Goal: Task Accomplishment & Management: Use online tool/utility

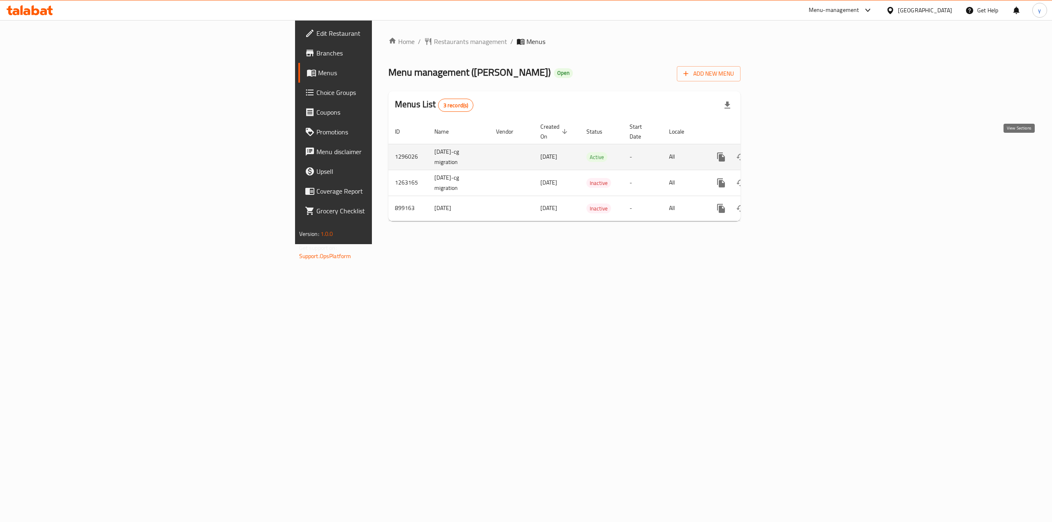
click at [784, 153] on icon "enhanced table" at bounding box center [780, 156] width 7 height 7
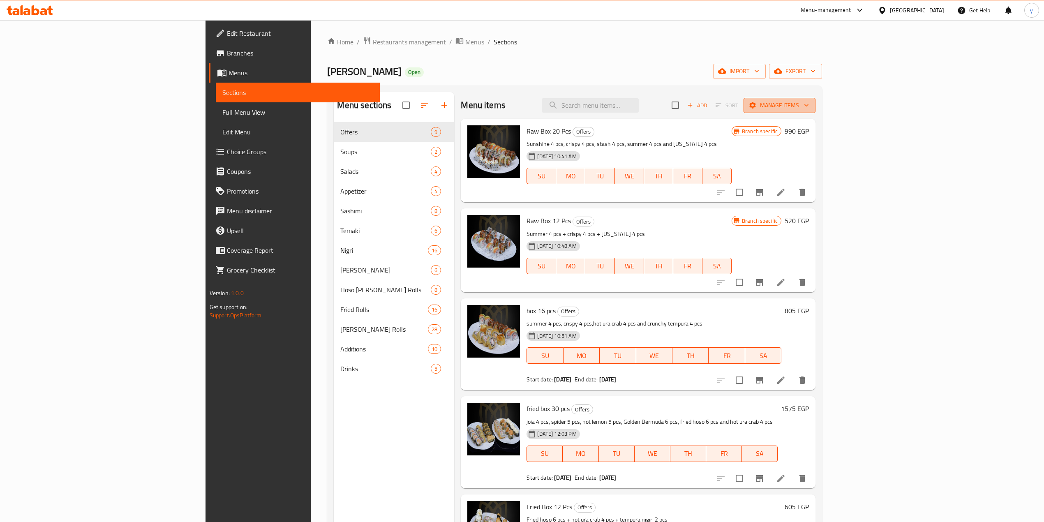
click at [809, 106] on span "Manage items" at bounding box center [779, 105] width 59 height 10
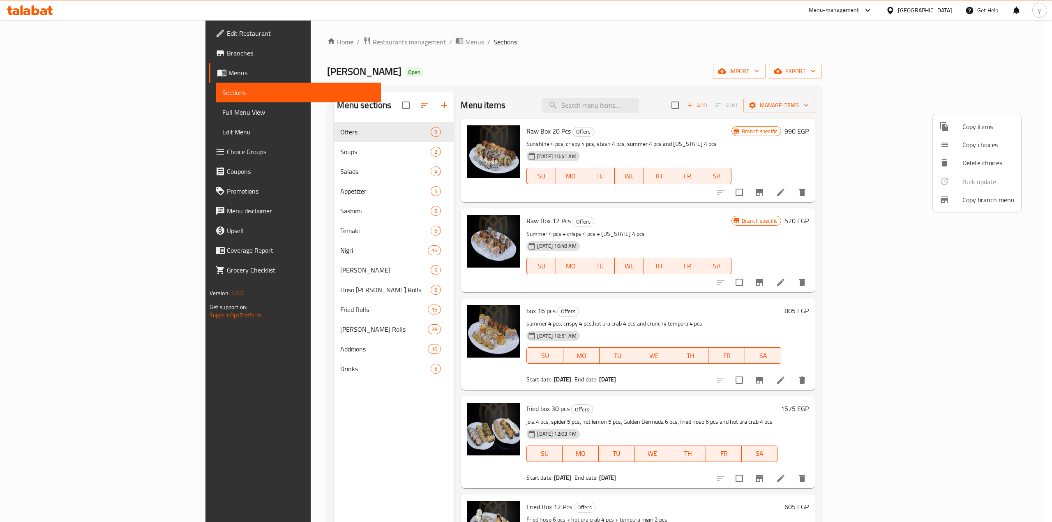
click at [969, 198] on span "Copy branch menu" at bounding box center [989, 200] width 52 height 10
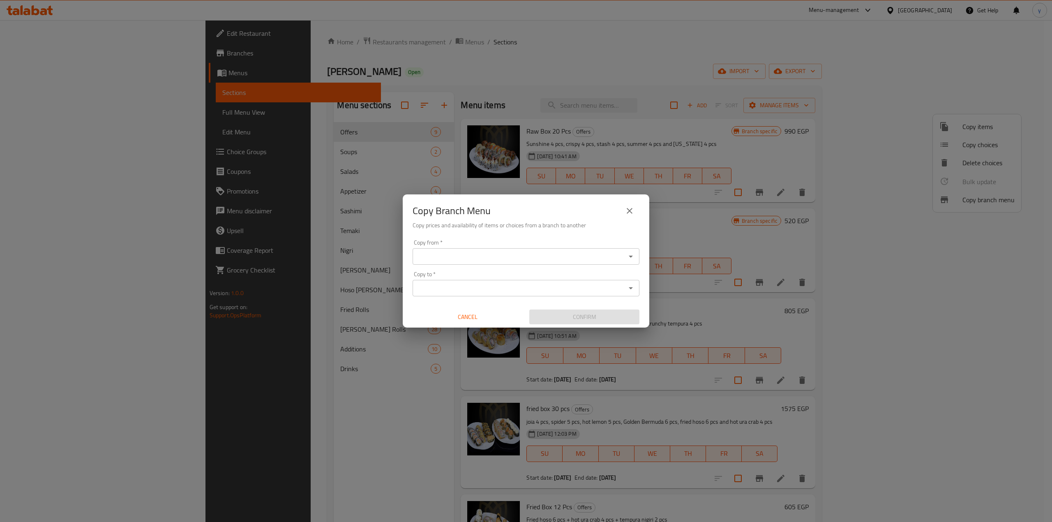
click at [469, 256] on input "Copy from   *" at bounding box center [519, 257] width 208 height 12
click at [311, 383] on div "Copy Branch Menu Copy prices and availability of items or choices from a branch…" at bounding box center [526, 261] width 1052 height 522
click at [52, 76] on div "Copy Branch Menu Copy prices and availability of items or choices from a branch…" at bounding box center [526, 261] width 1052 height 522
click at [51, 61] on div "Copy Branch Menu Copy prices and availability of items or choices from a branch…" at bounding box center [526, 261] width 1052 height 522
click at [623, 212] on button "close" at bounding box center [630, 211] width 20 height 20
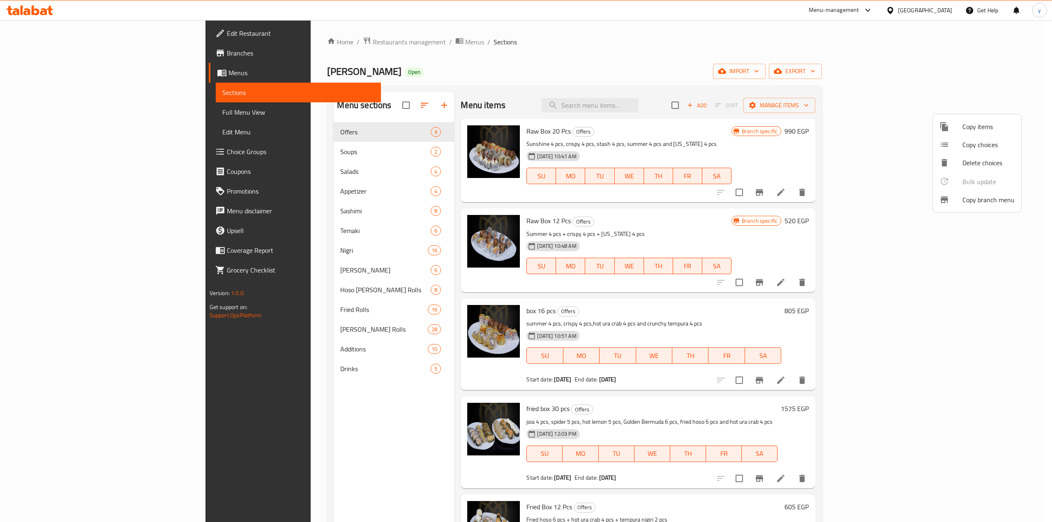
click at [38, 56] on div at bounding box center [526, 261] width 1052 height 522
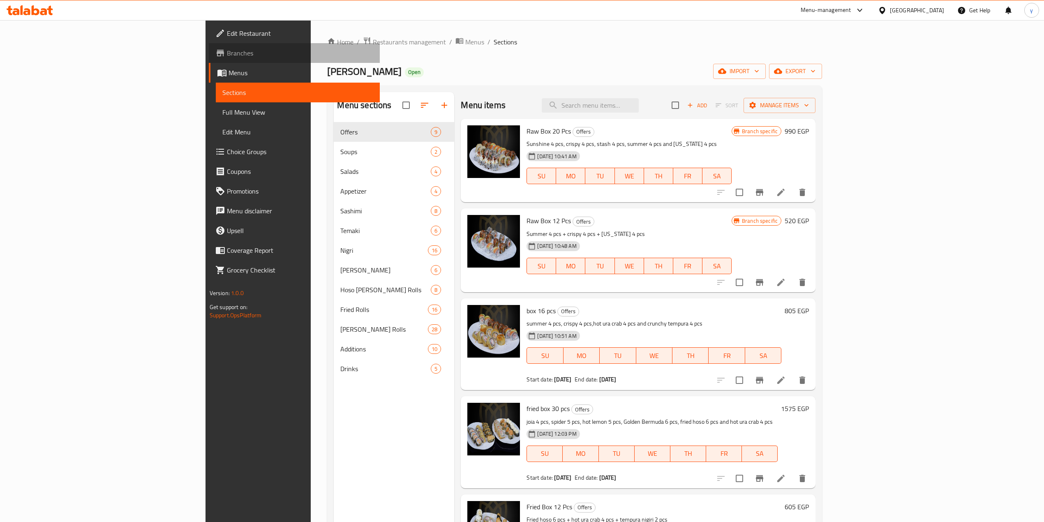
click at [227, 56] on span "Branches" at bounding box center [300, 53] width 146 height 10
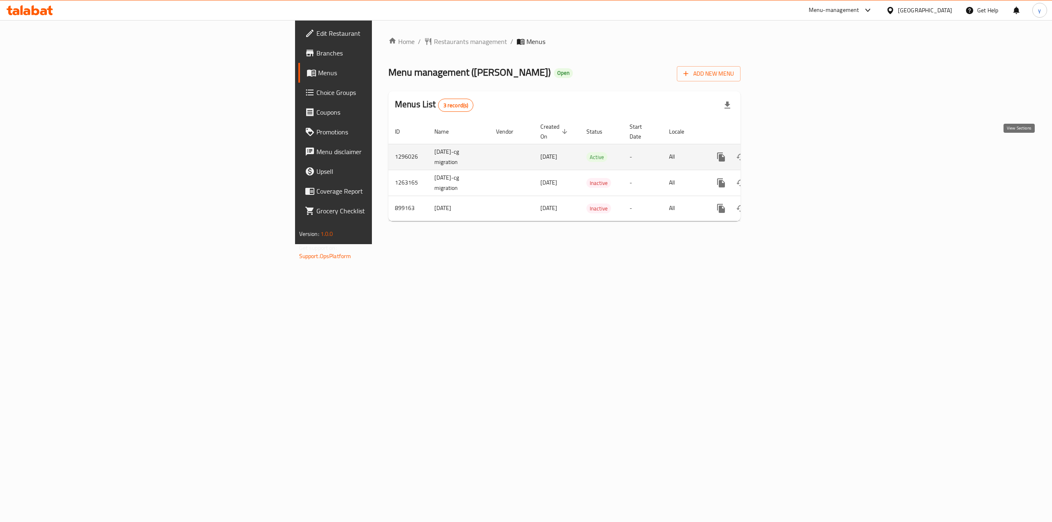
click at [786, 152] on icon "enhanced table" at bounding box center [781, 157] width 10 height 10
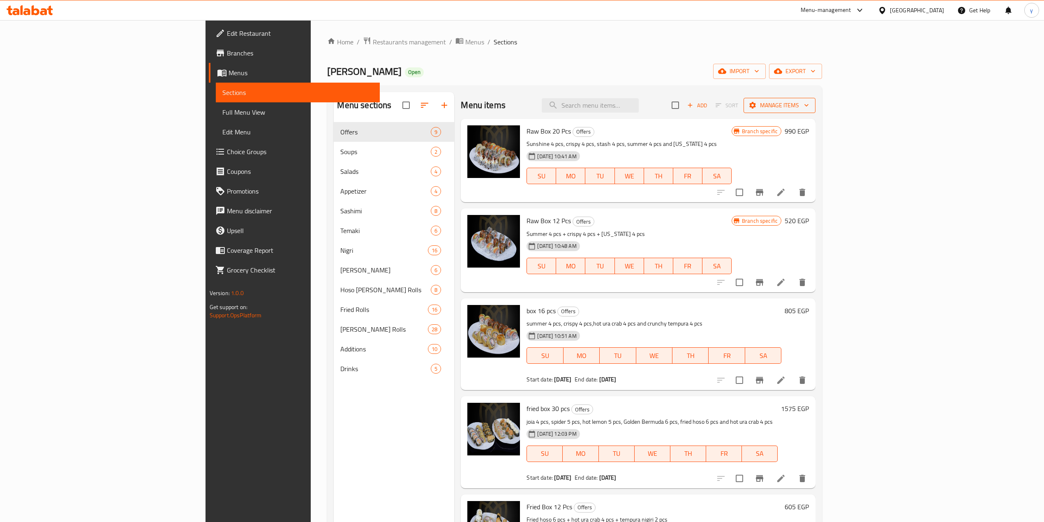
click at [816, 111] on button "Manage items" at bounding box center [780, 105] width 72 height 15
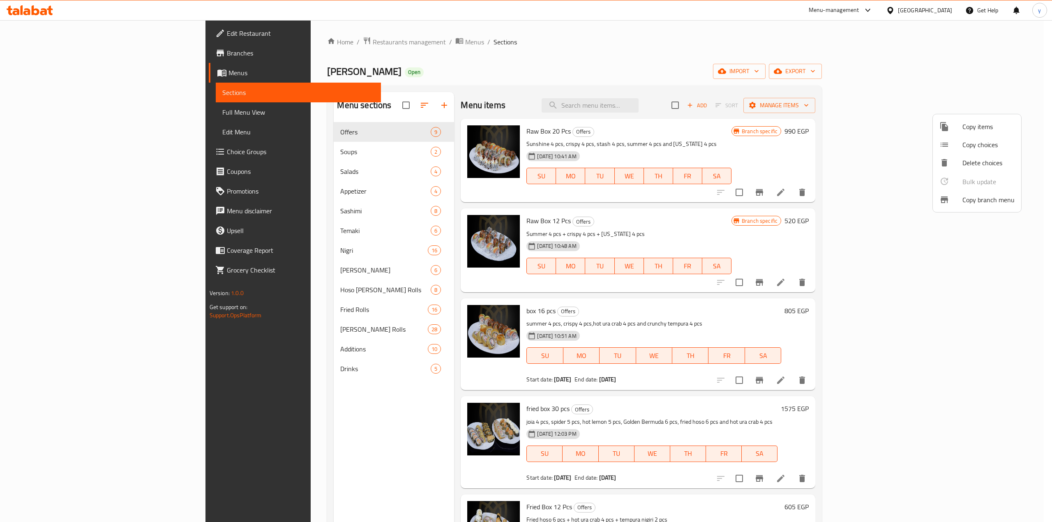
click at [970, 192] on li "Copy branch menu" at bounding box center [977, 200] width 88 height 18
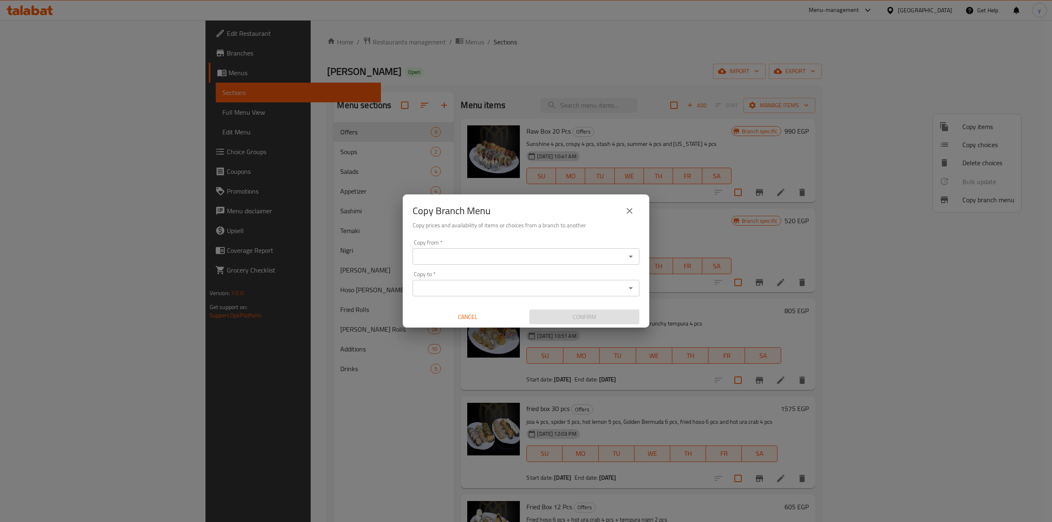
click at [474, 252] on input "Copy from   *" at bounding box center [519, 257] width 208 height 12
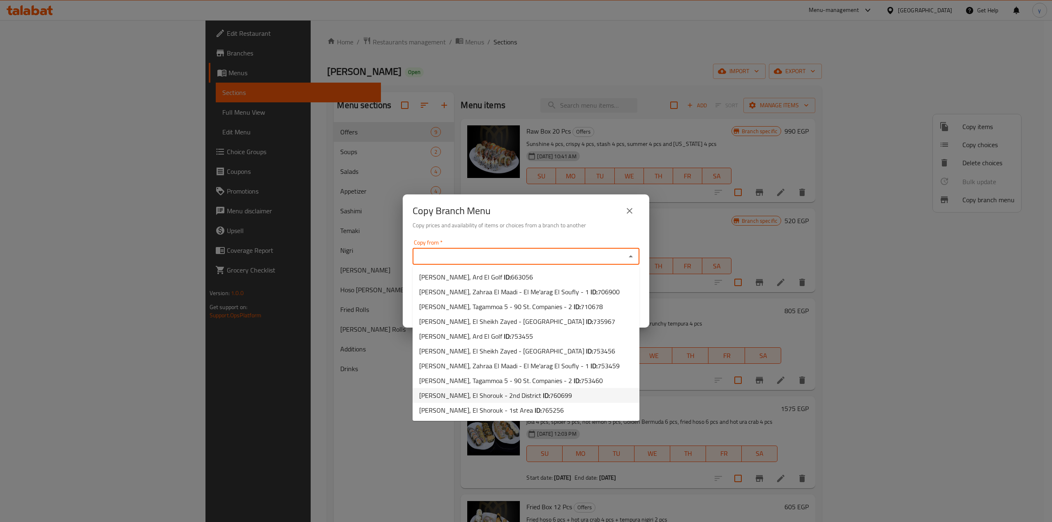
click at [550, 393] on span "760699" at bounding box center [561, 395] width 22 height 12
type input "[PERSON_NAME], El Shorouk - 2nd District"
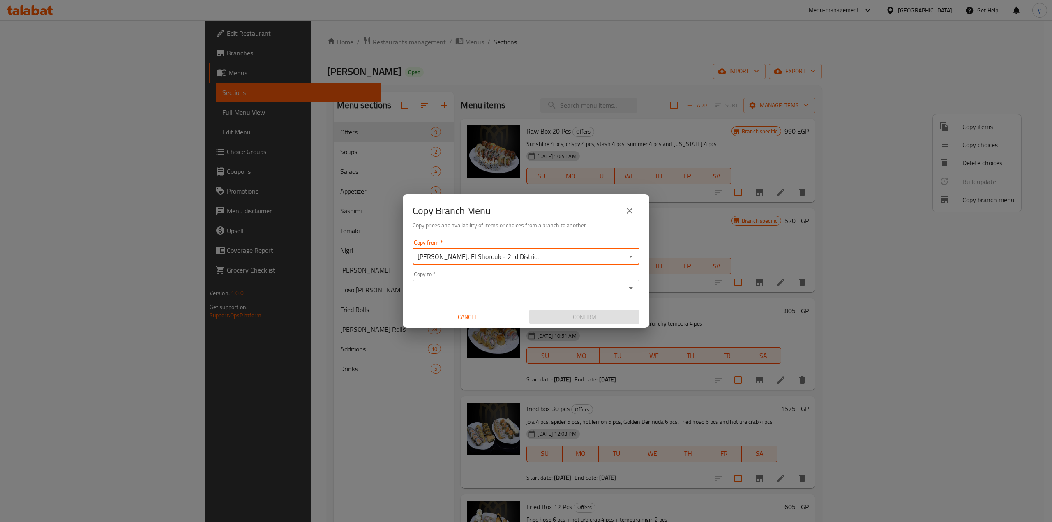
click at [518, 294] on input "Copy to   *" at bounding box center [519, 288] width 208 height 12
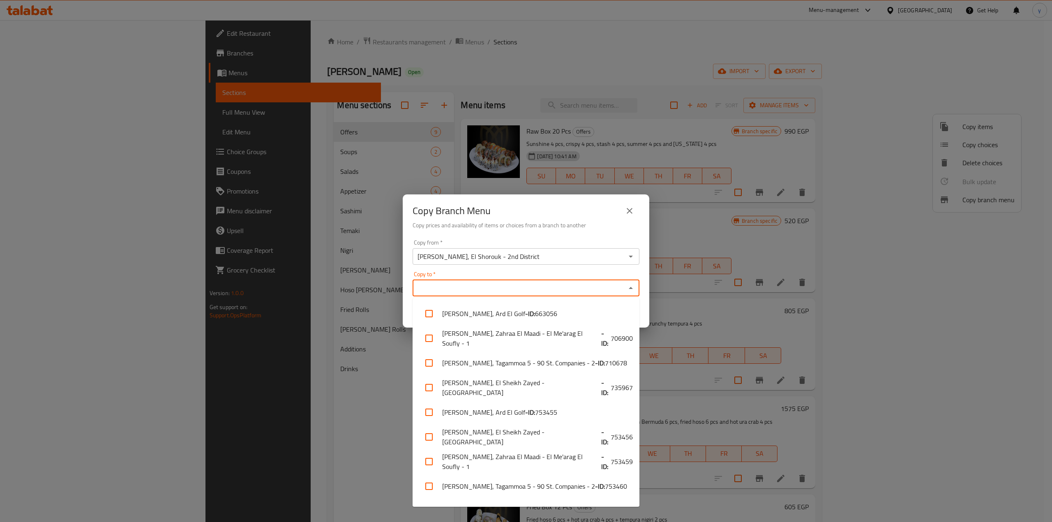
click at [116, 99] on div "Copy Branch Menu Copy prices and availability of items or choices from a branch…" at bounding box center [526, 261] width 1052 height 522
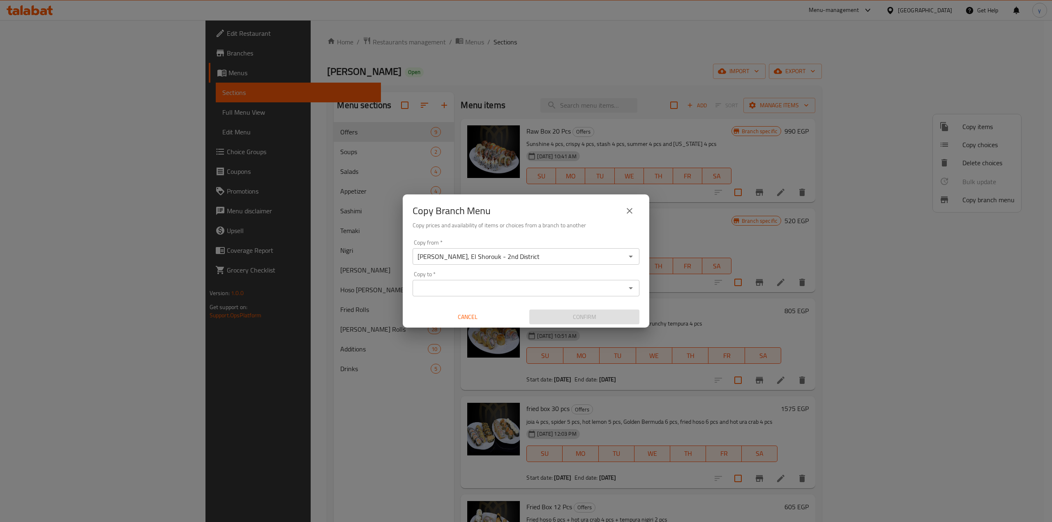
click at [53, 47] on div "Copy Branch Menu Copy prices and availability of items or choices from a branch…" at bounding box center [526, 261] width 1052 height 522
click at [50, 58] on div "Copy Branch Menu Copy prices and availability of items or choices from a branch…" at bounding box center [526, 261] width 1052 height 522
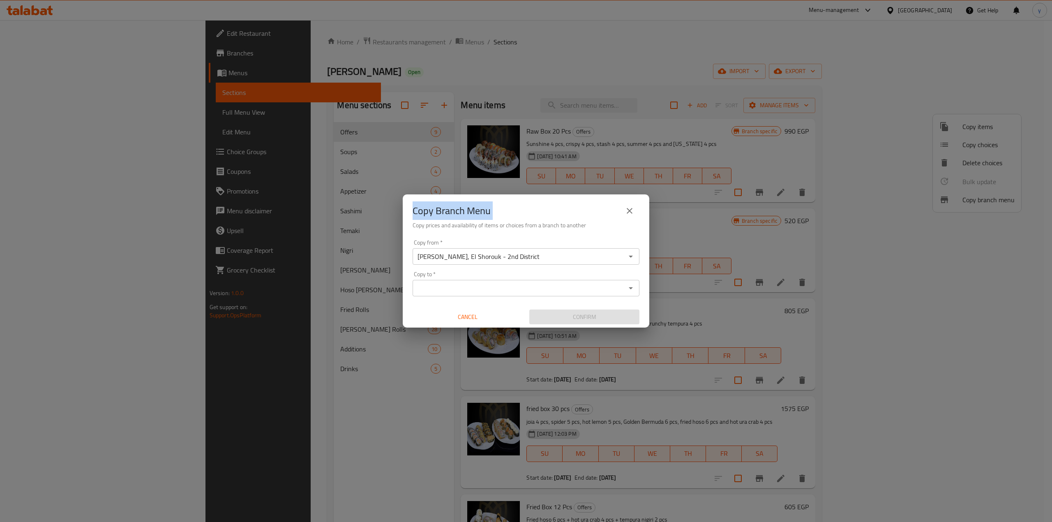
click at [50, 58] on div "Copy Branch Menu Copy prices and availability of items or choices from a branch…" at bounding box center [526, 261] width 1052 height 522
click at [631, 216] on button "close" at bounding box center [630, 211] width 20 height 20
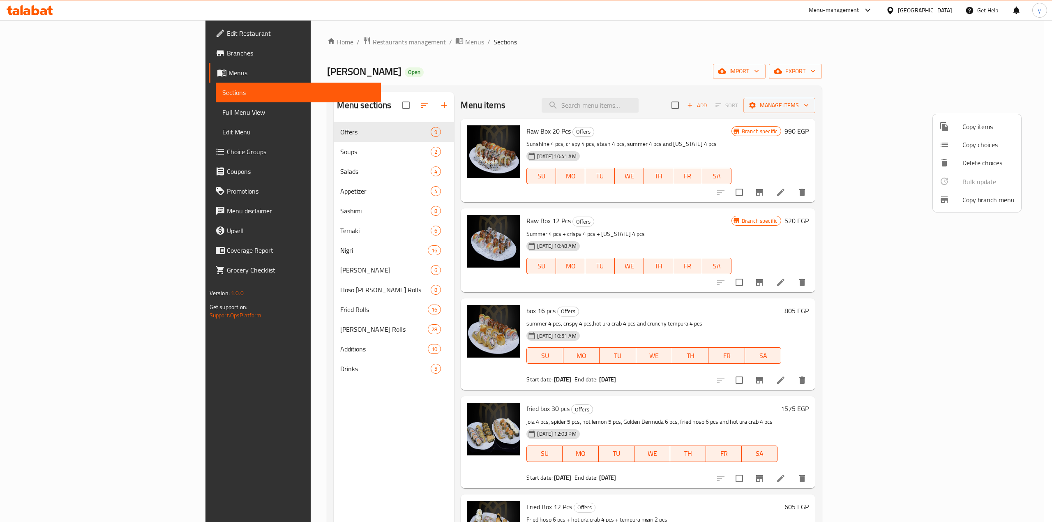
click at [28, 64] on div at bounding box center [526, 261] width 1052 height 522
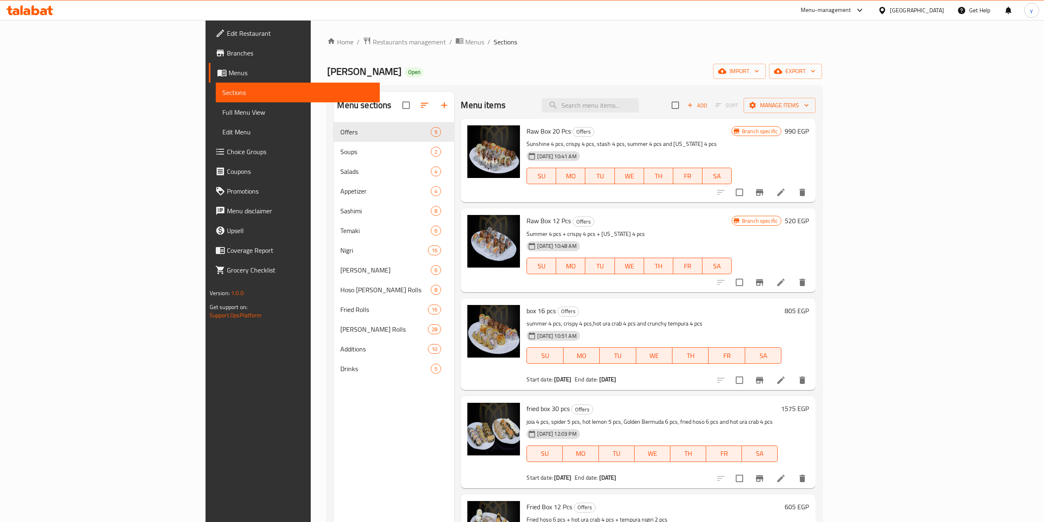
click at [227, 52] on span "Branches" at bounding box center [300, 53] width 146 height 10
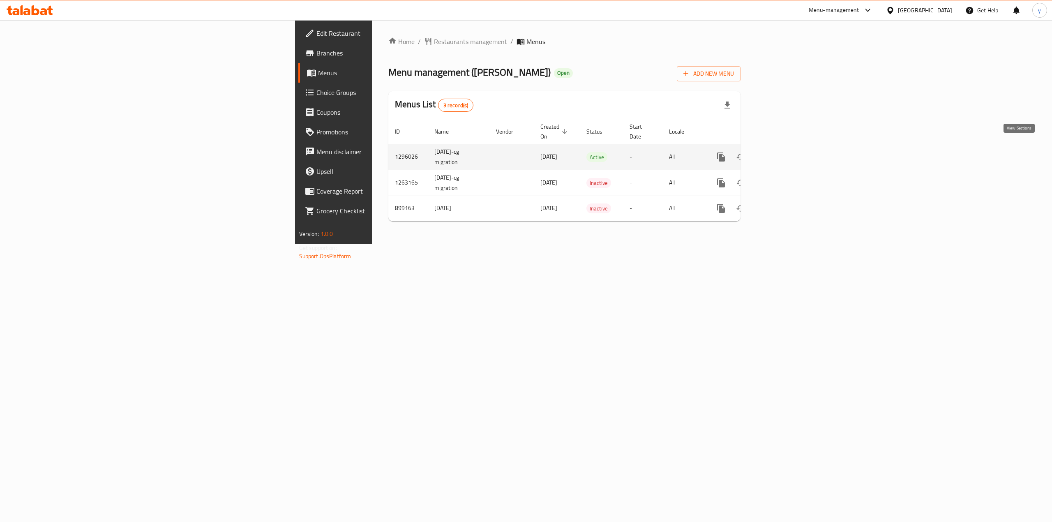
click at [791, 153] on link "enhanced table" at bounding box center [781, 157] width 20 height 20
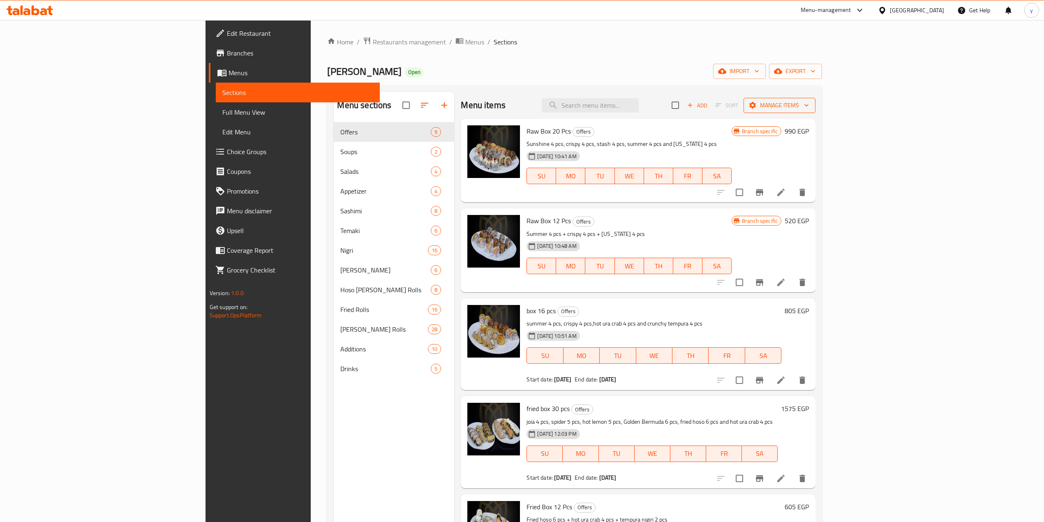
click at [809, 104] on span "Manage items" at bounding box center [779, 105] width 59 height 10
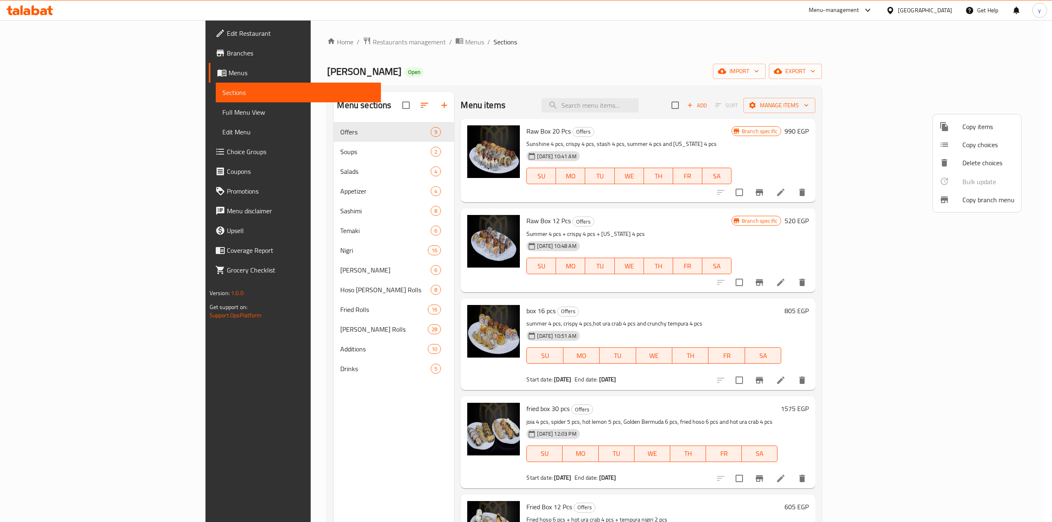
click at [974, 198] on span "Copy branch menu" at bounding box center [989, 200] width 52 height 10
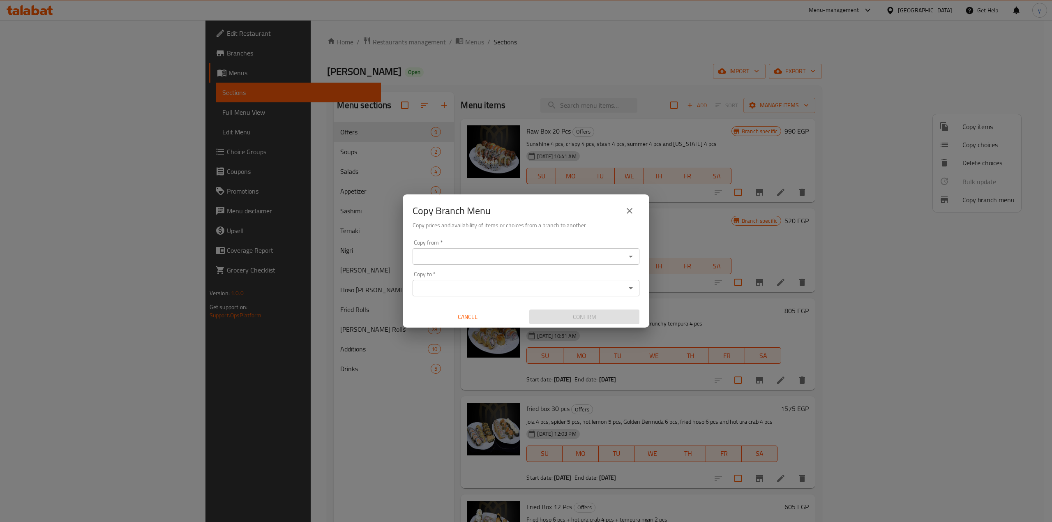
click at [577, 254] on input "Copy from   *" at bounding box center [519, 257] width 208 height 12
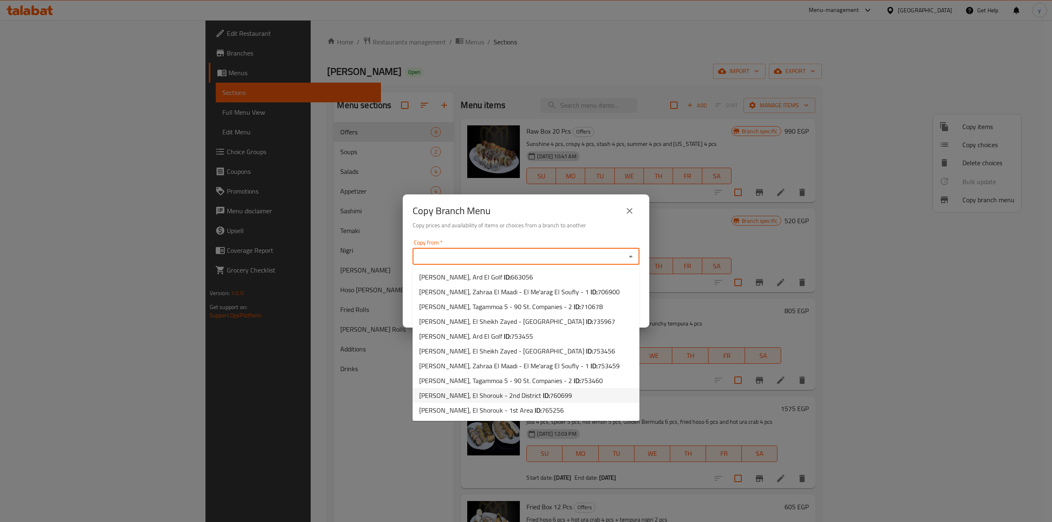
click at [550, 400] on span "760699" at bounding box center [561, 395] width 22 height 12
type input "[PERSON_NAME], El Shorouk - 2nd District"
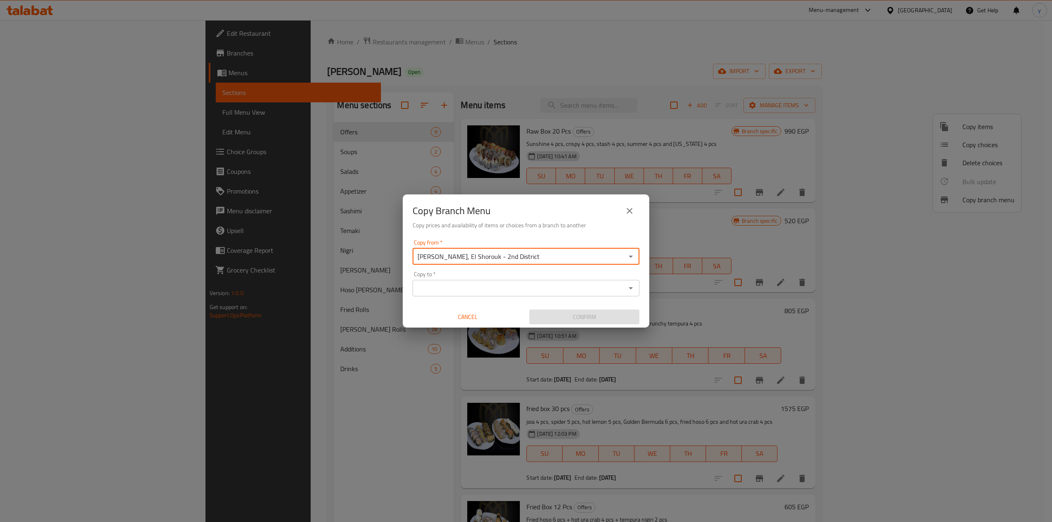
click at [515, 288] on input "Copy to   *" at bounding box center [519, 288] width 208 height 12
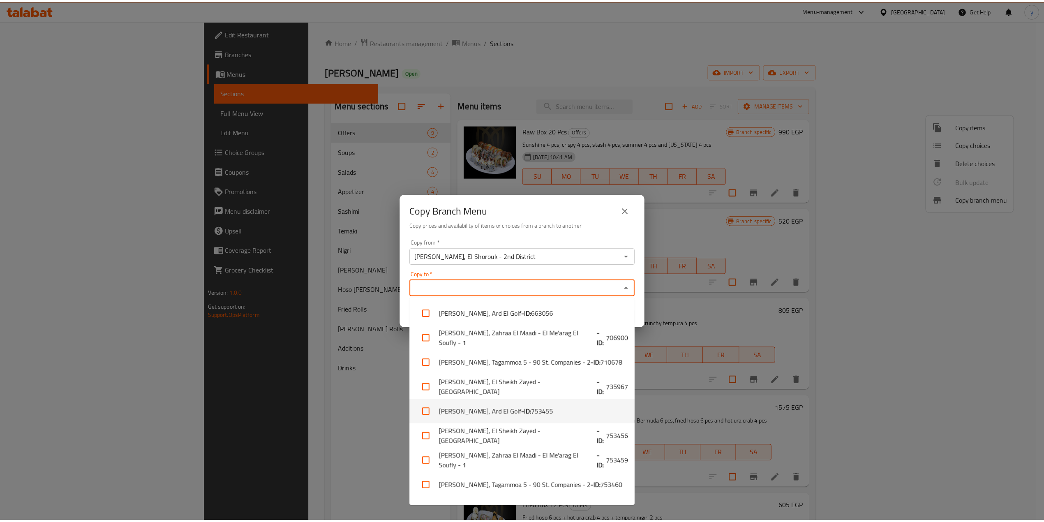
scroll to position [44, 0]
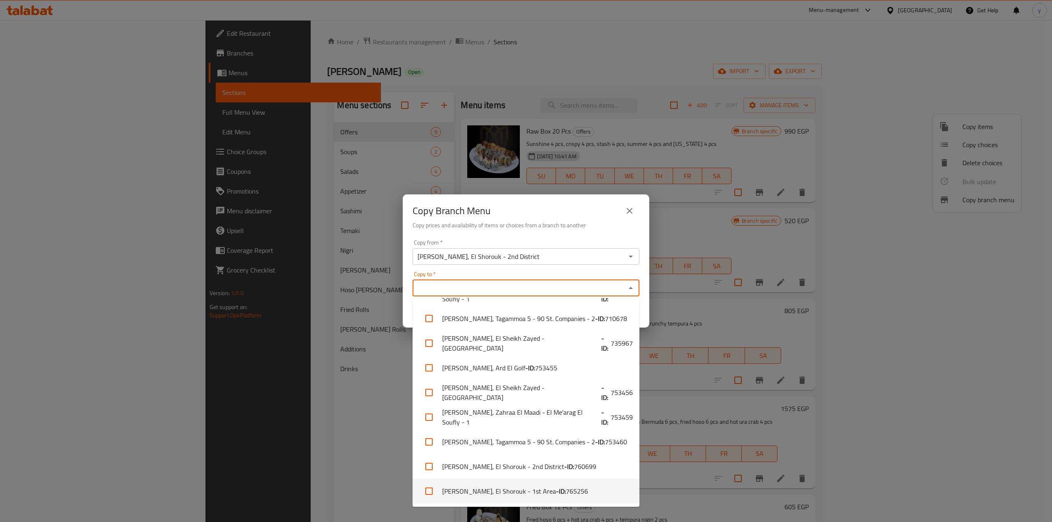
click at [566, 496] on span "765256" at bounding box center [577, 491] width 22 height 10
checkbox input "true"
click at [675, 392] on div "Copy Branch Menu Copy prices and availability of items or choices from a branch…" at bounding box center [526, 261] width 1052 height 522
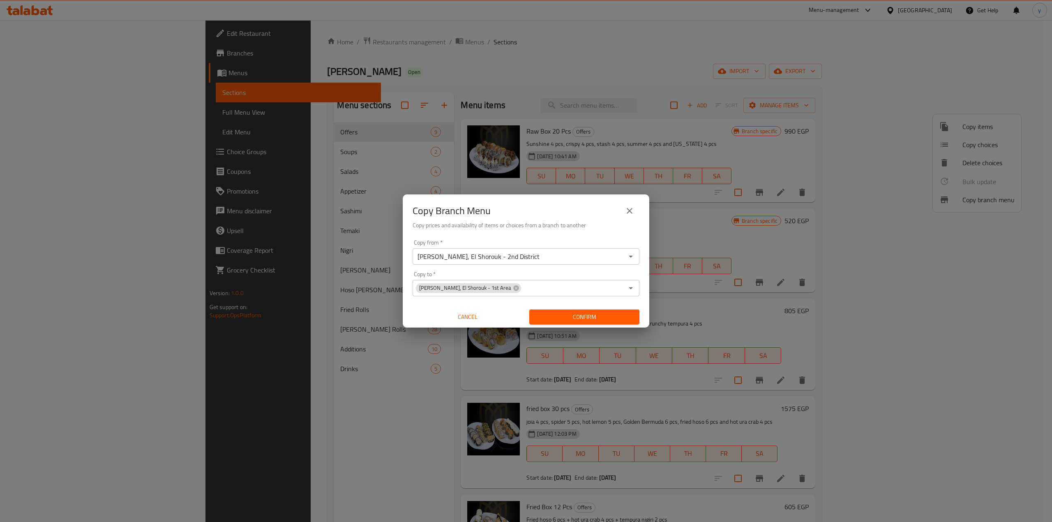
click at [576, 321] on span "Confirm" at bounding box center [584, 317] width 97 height 10
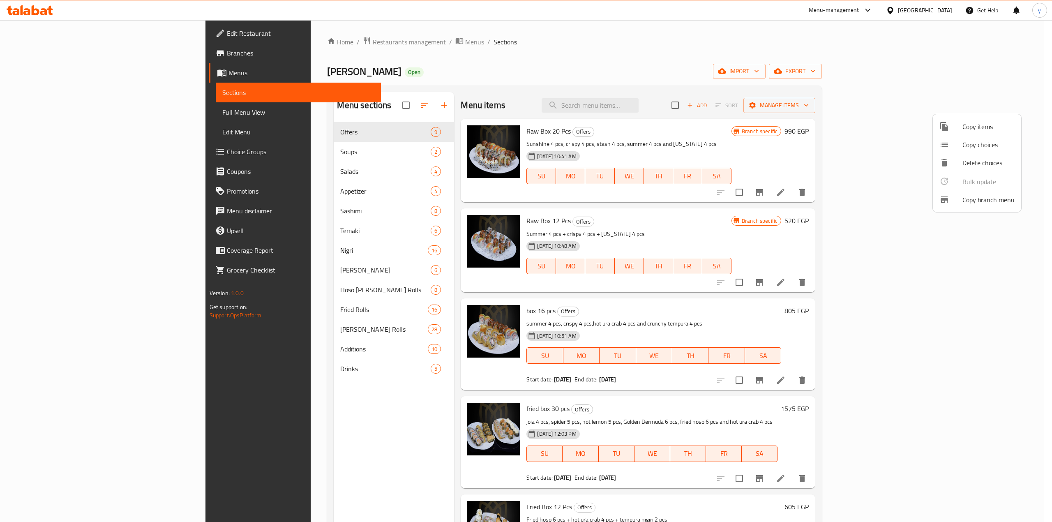
click at [60, 55] on div at bounding box center [526, 261] width 1052 height 522
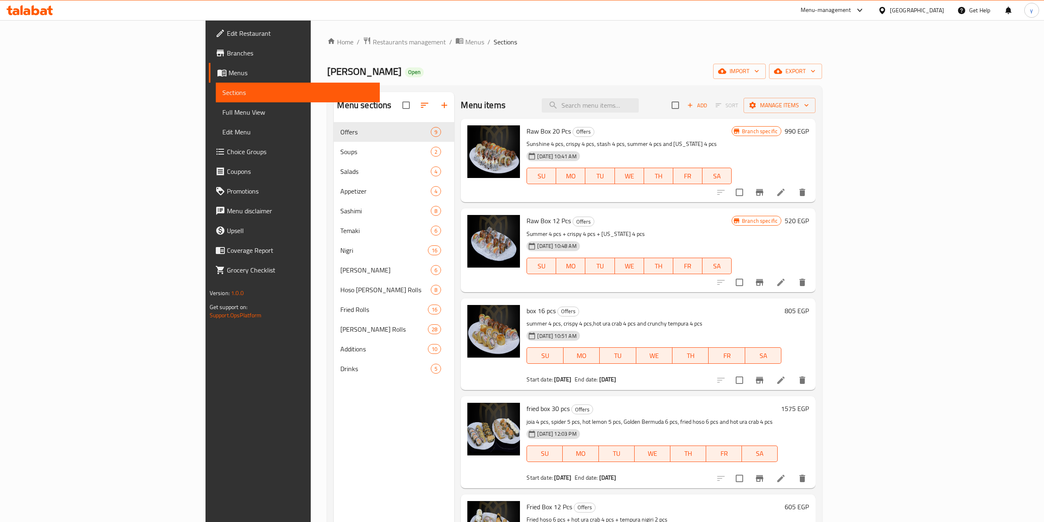
click at [227, 55] on span "Branches" at bounding box center [300, 53] width 146 height 10
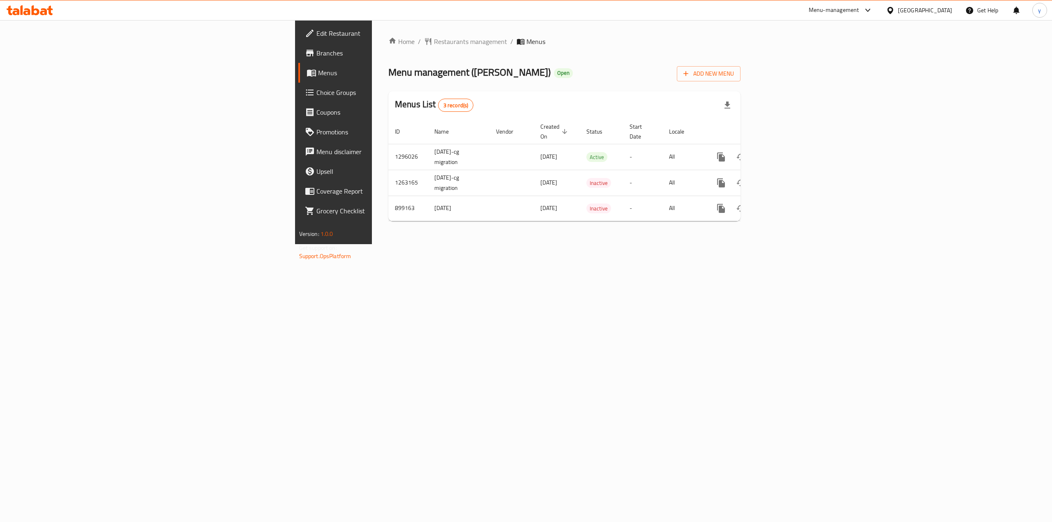
click at [317, 55] on span "Branches" at bounding box center [391, 53] width 148 height 10
